Goal: Transaction & Acquisition: Purchase product/service

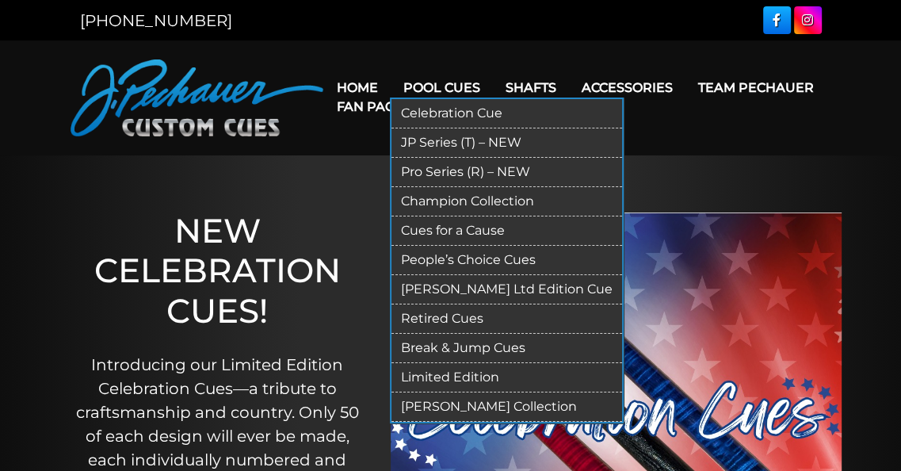
click at [445, 142] on link "JP Series (T) – NEW" at bounding box center [506, 142] width 231 height 29
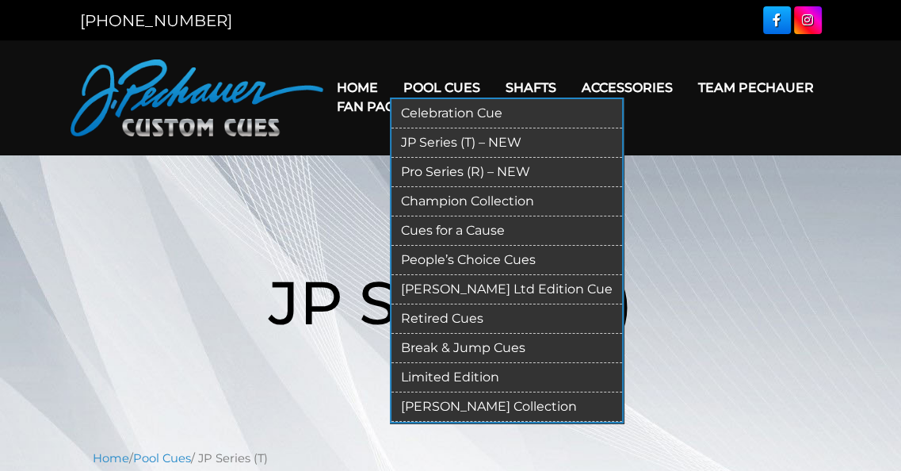
click at [452, 172] on link "Pro Series (R) – NEW" at bounding box center [506, 172] width 231 height 29
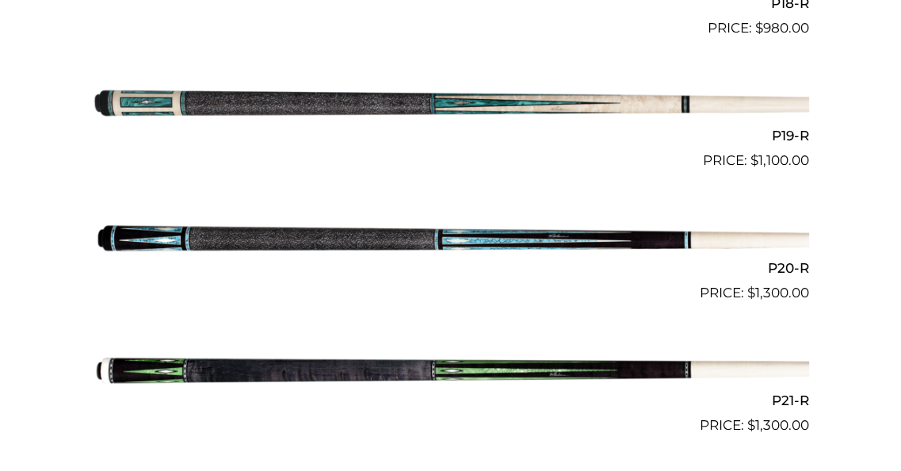
scroll to position [2844, 0]
